Goal: Task Accomplishment & Management: Manage account settings

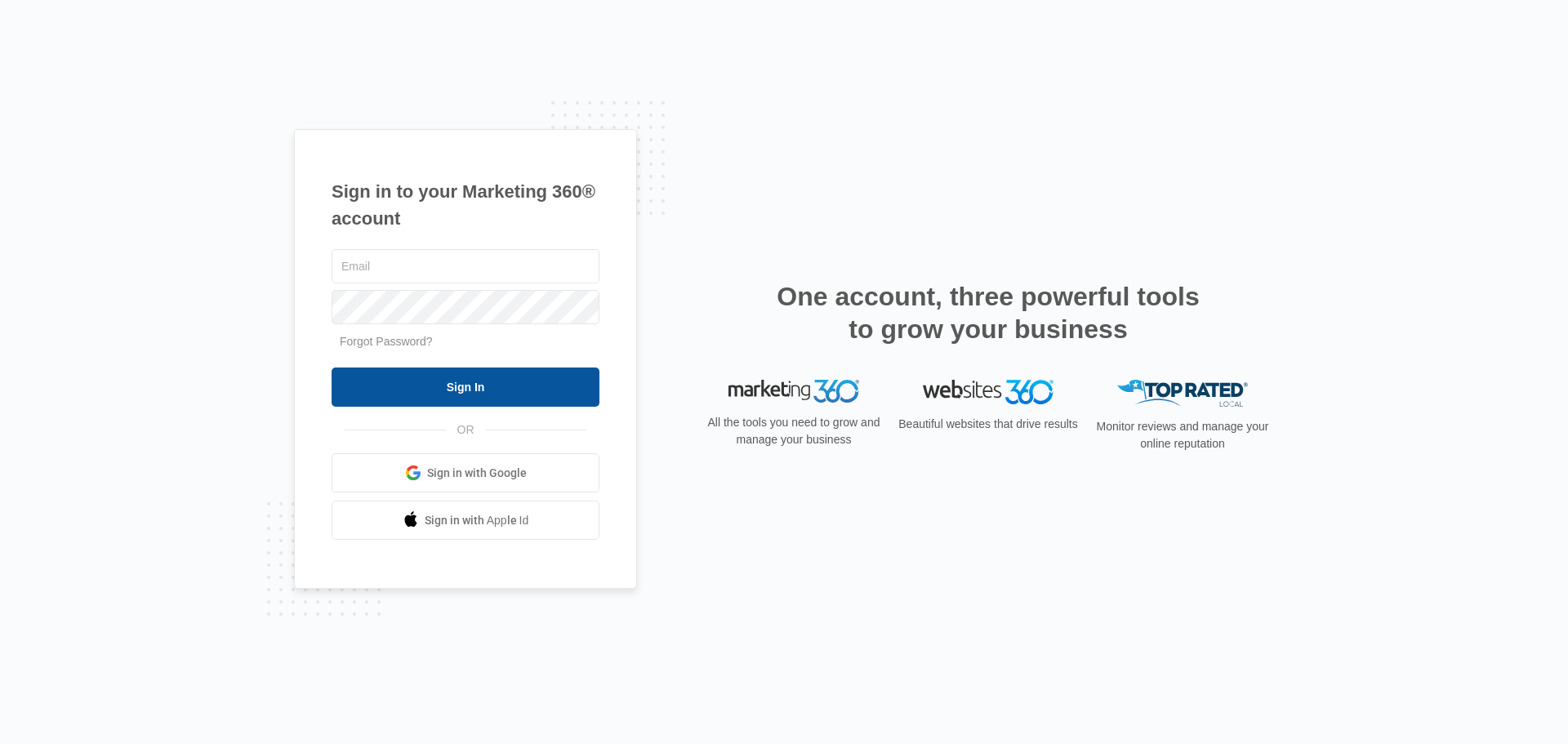
type input "BillowsMarketing@Billows.com"
click at [454, 388] on input "Sign In" at bounding box center [465, 387] width 268 height 39
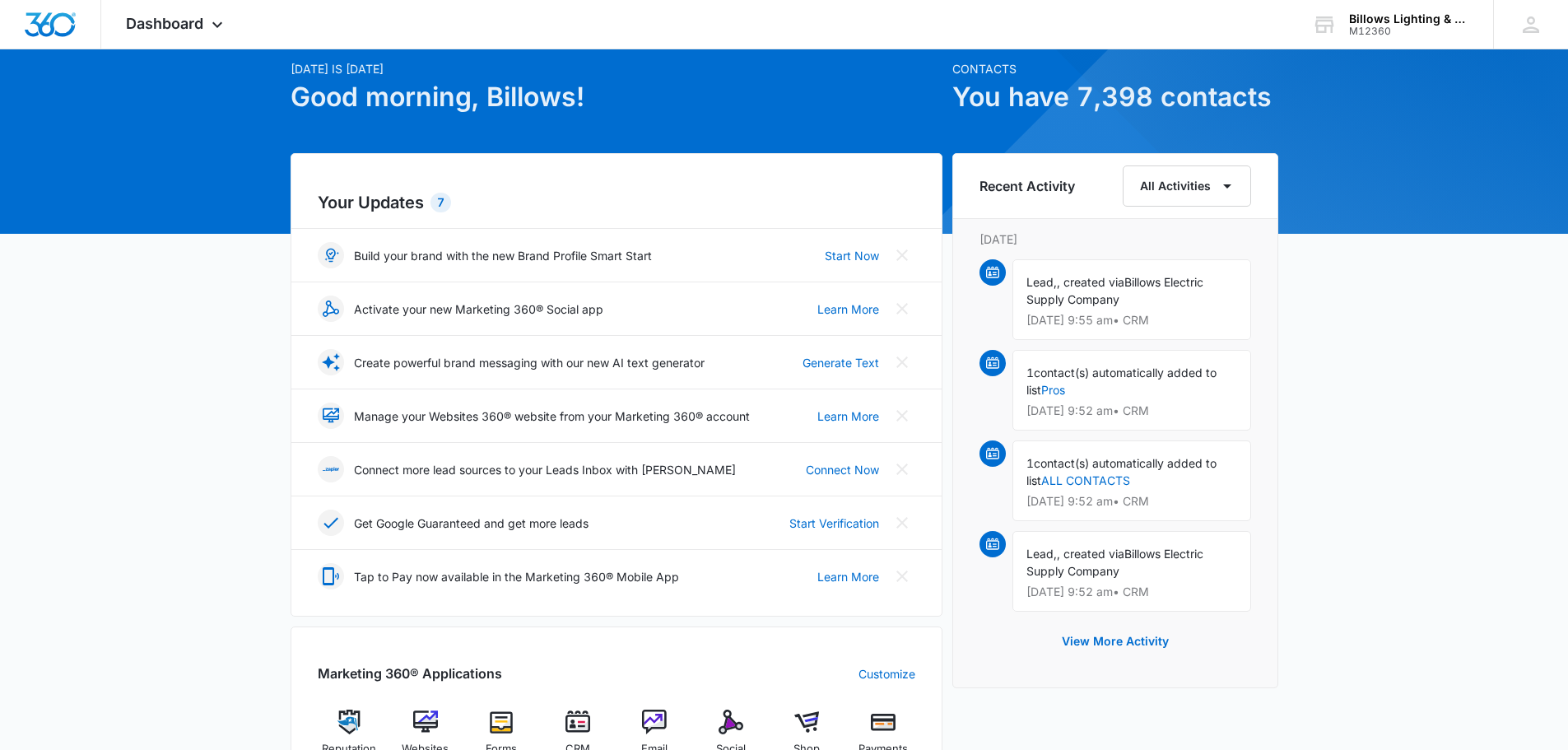
scroll to position [247, 0]
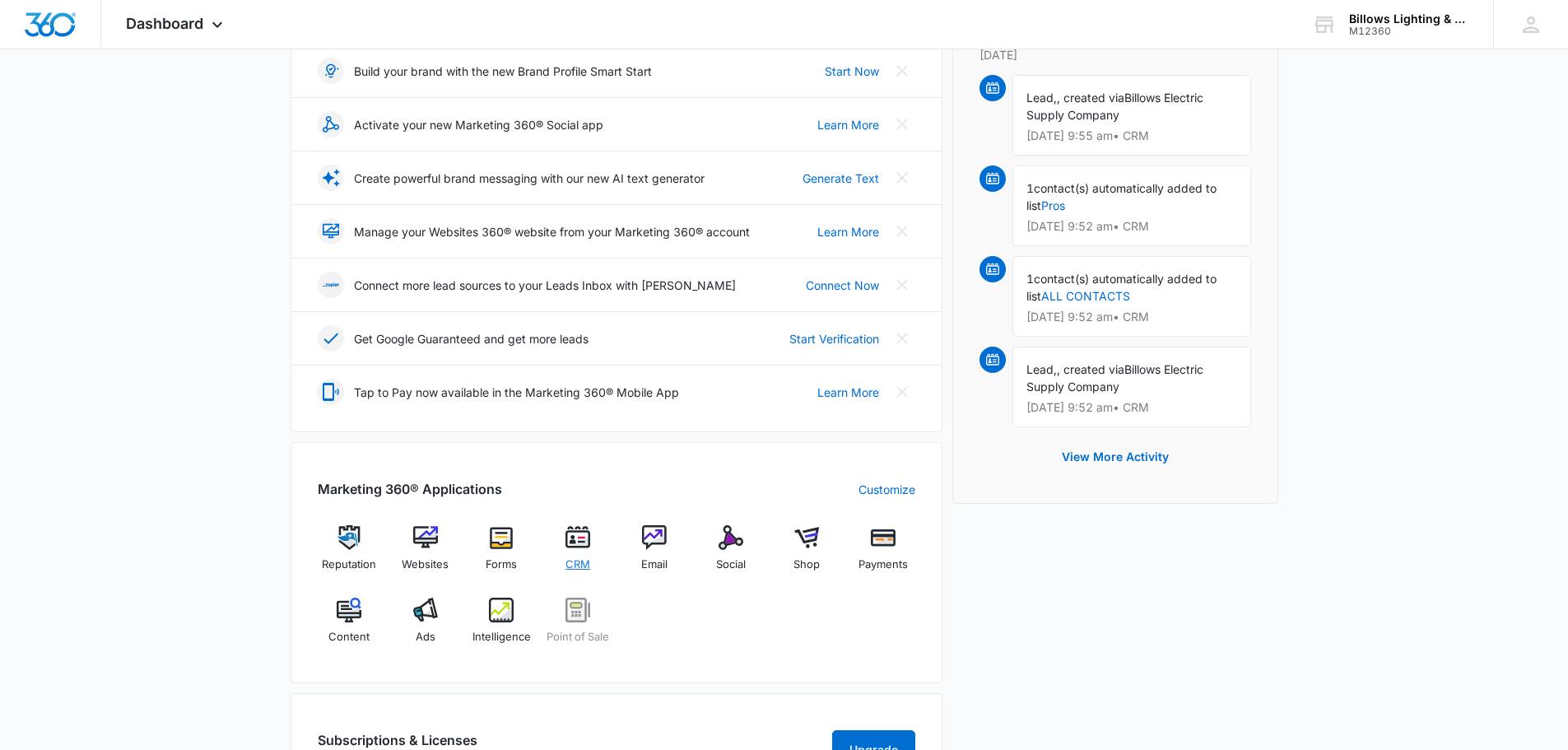
click at [576, 547] on img at bounding box center [577, 537] width 24 height 24
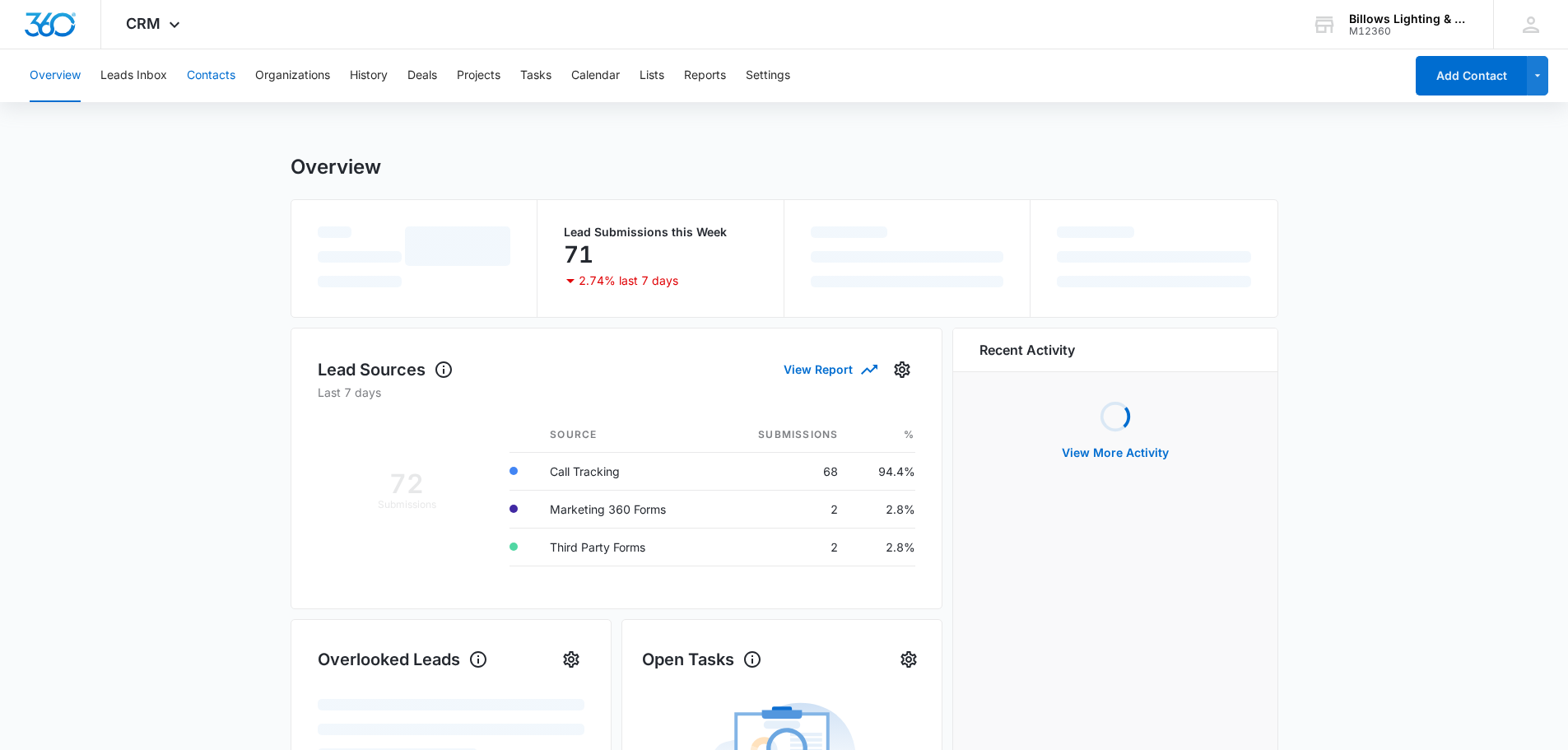
click at [202, 72] on button "Contacts" at bounding box center [211, 76] width 49 height 52
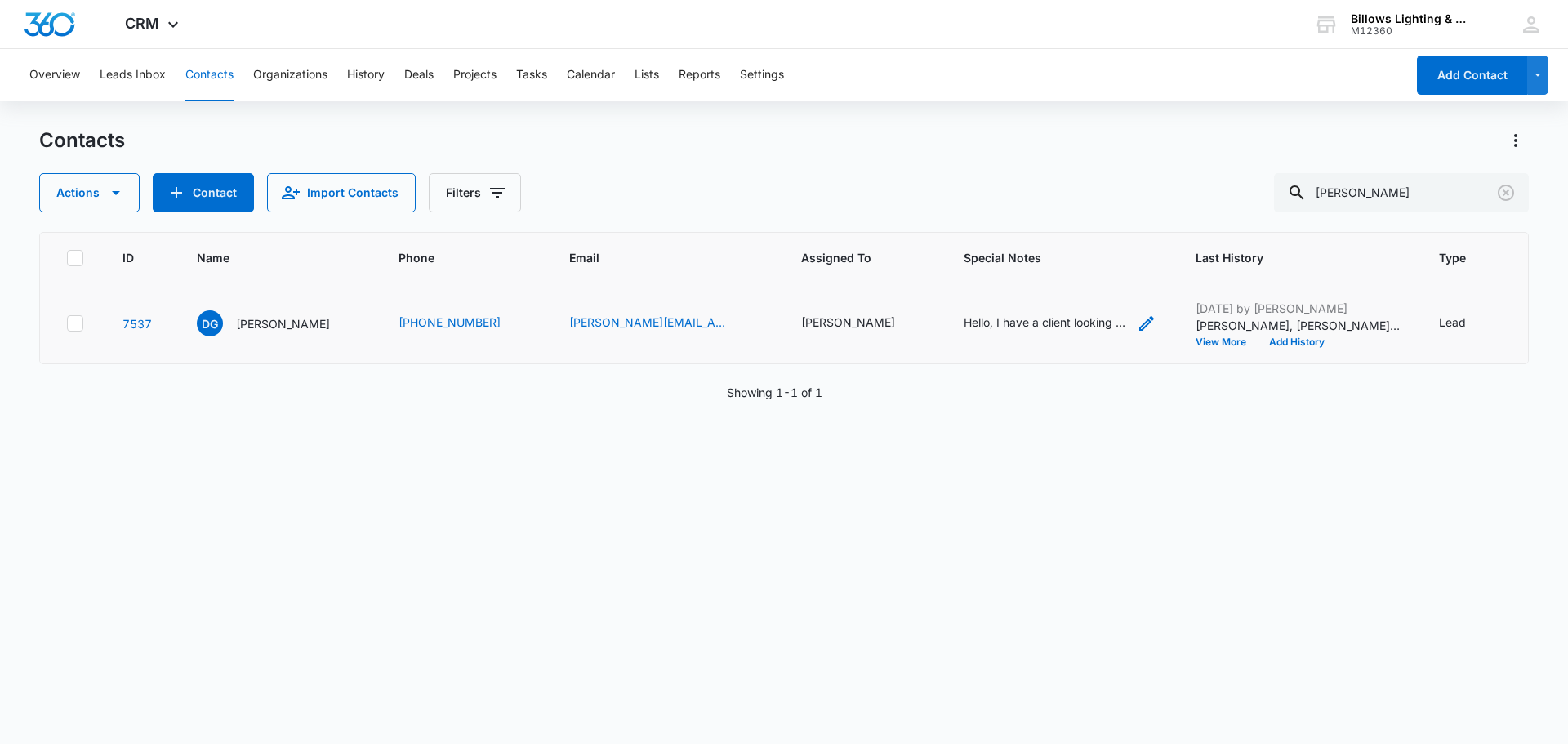
click at [1024, 323] on div "Hello, I have a client looking to purchase this Kichler item. Can you please te…" at bounding box center [1045, 322] width 163 height 18
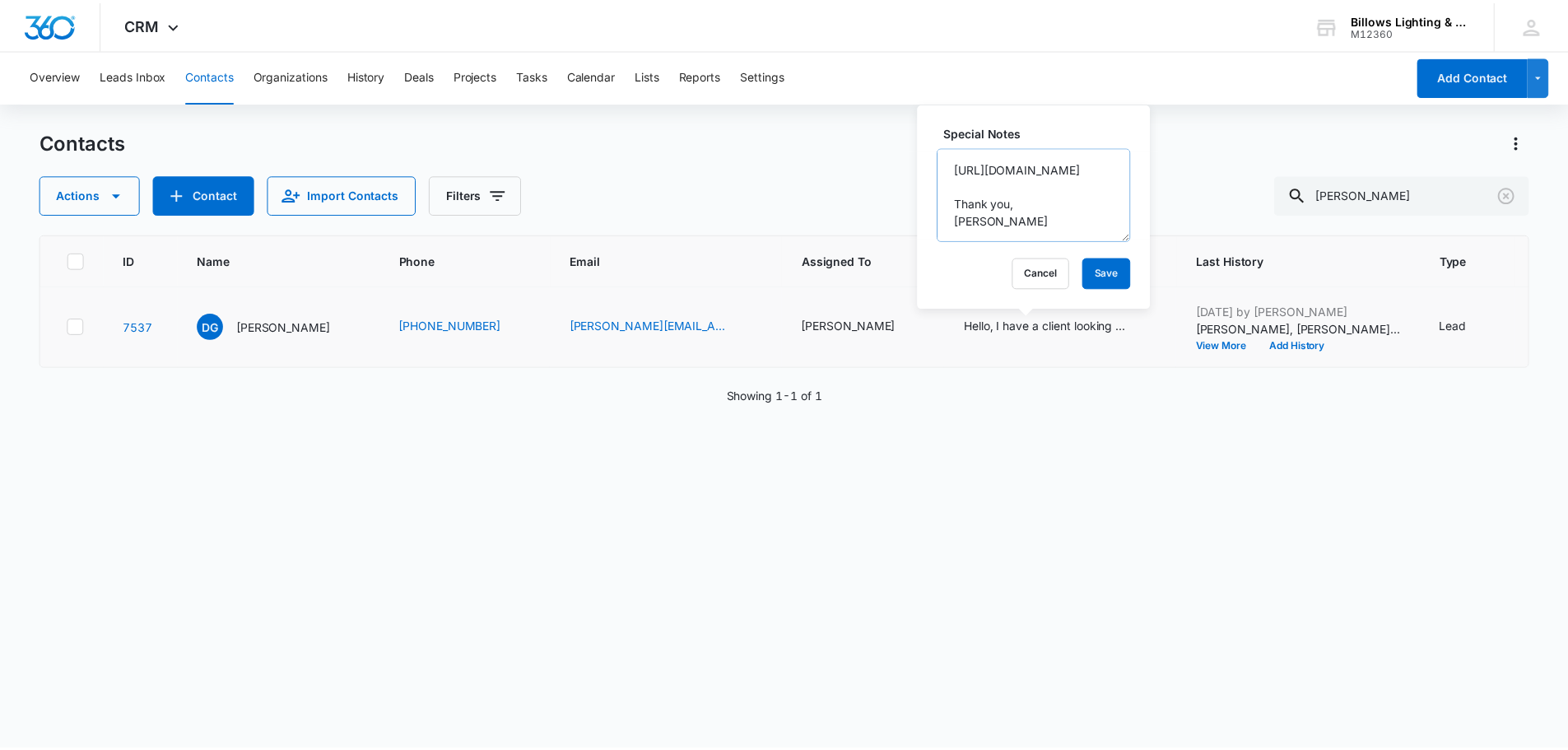
scroll to position [82, 0]
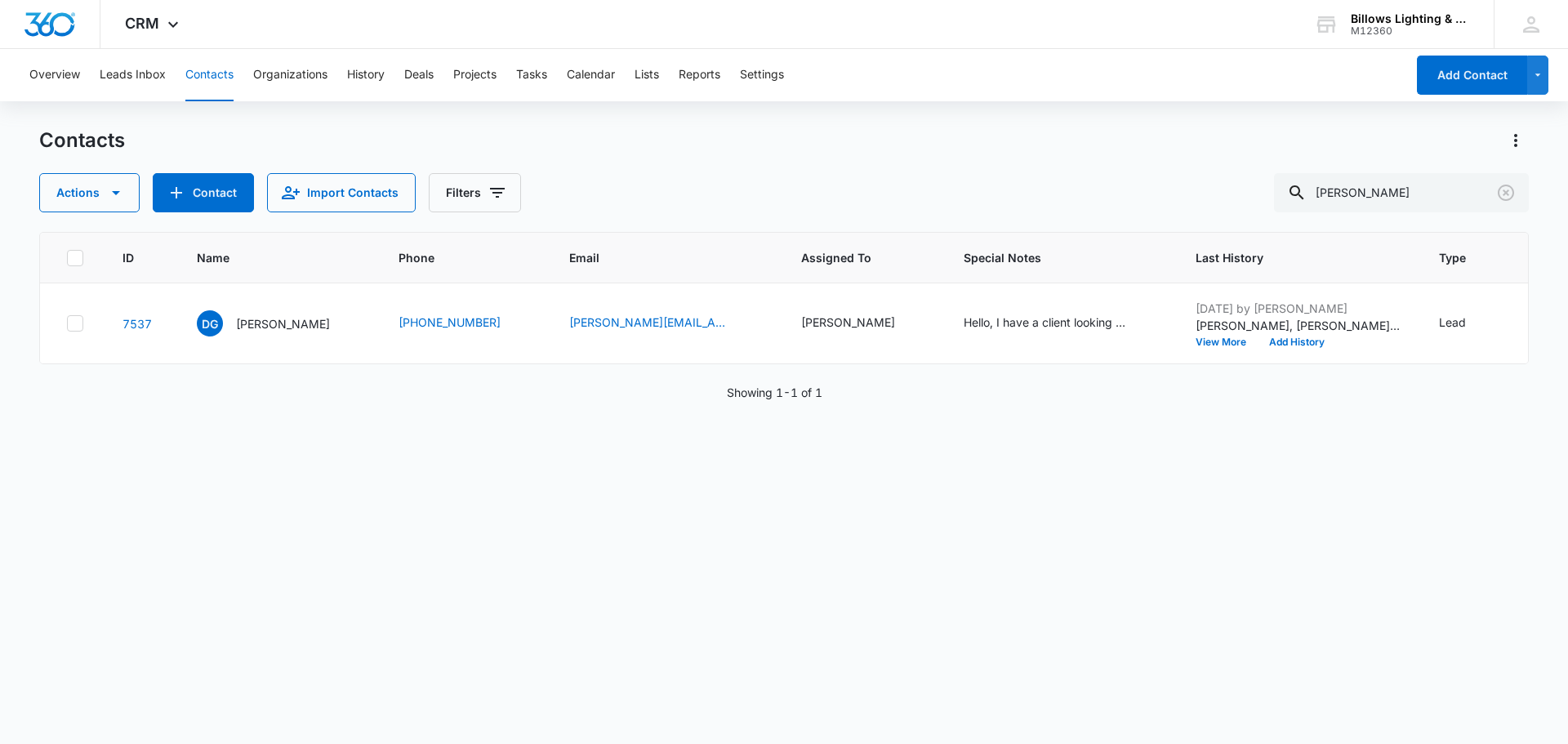
drag, startPoint x: 987, startPoint y: 467, endPoint x: 1002, endPoint y: 446, distance: 25.8
click at [986, 466] on div "ID Name Phone Email Assigned To Special Notes Last History Type Status Address …" at bounding box center [783, 477] width 1489 height 491
click at [47, 70] on button "Overview" at bounding box center [55, 75] width 51 height 52
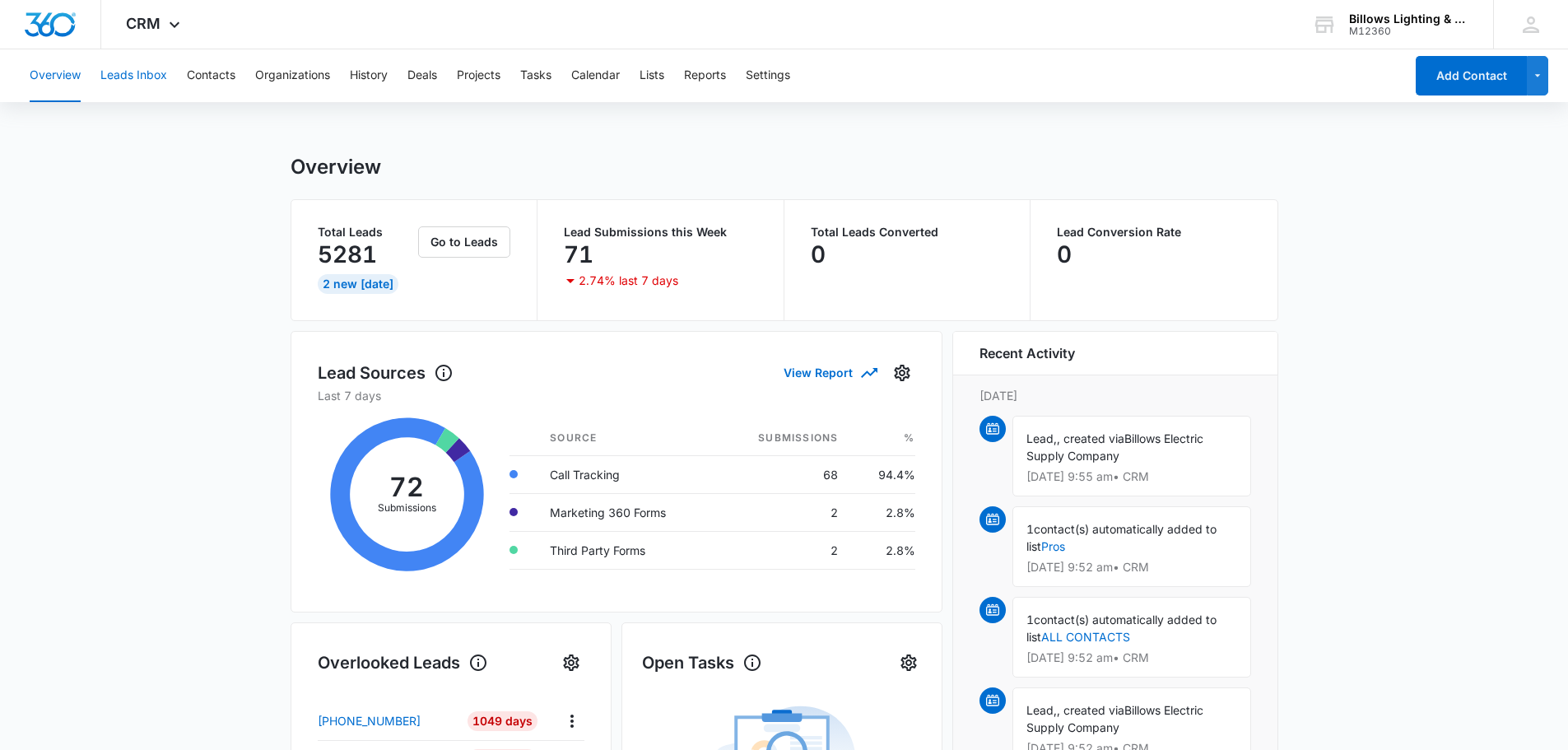
click at [152, 72] on button "Leads Inbox" at bounding box center [134, 76] width 66 height 52
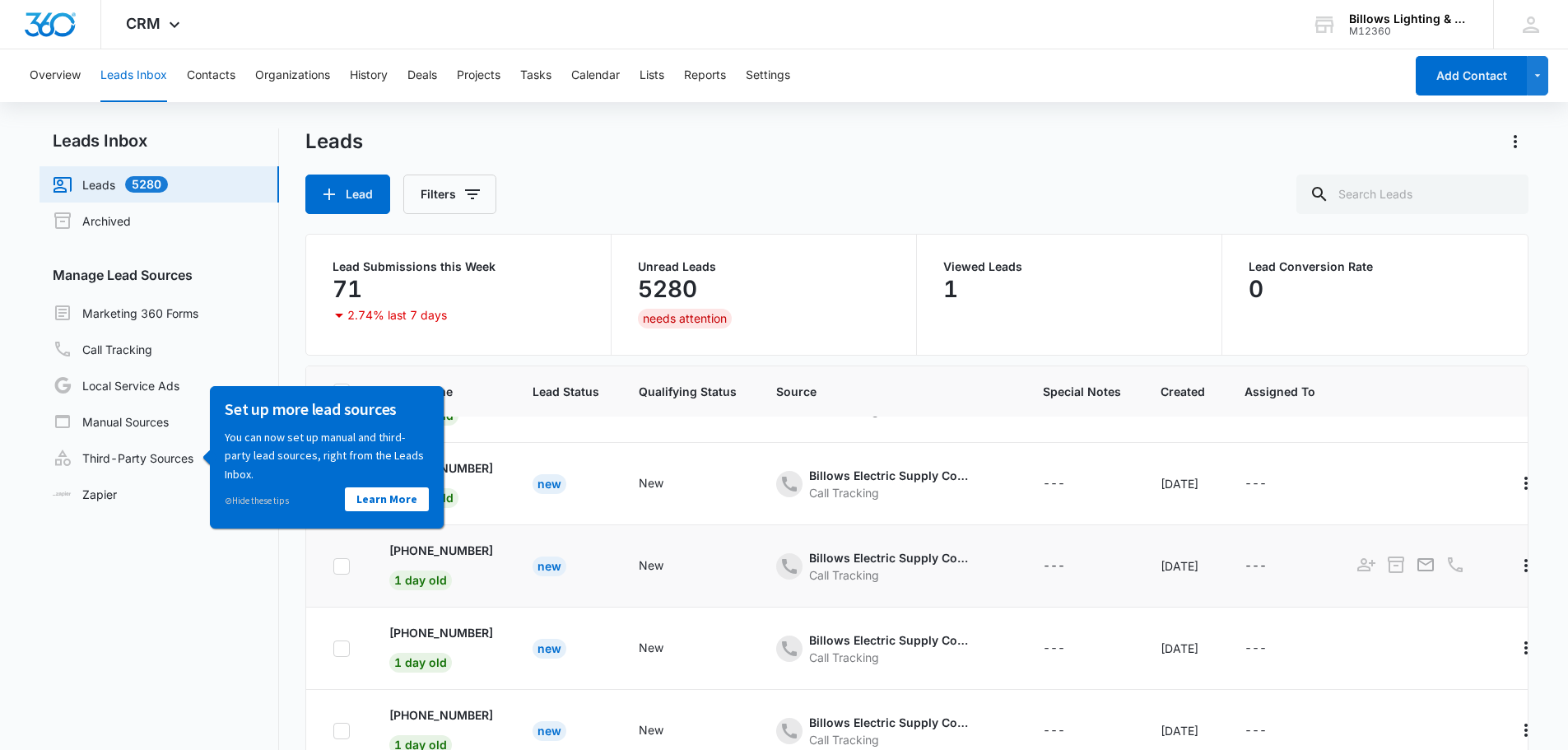
scroll to position [82, 0]
